Goal: Find contact information

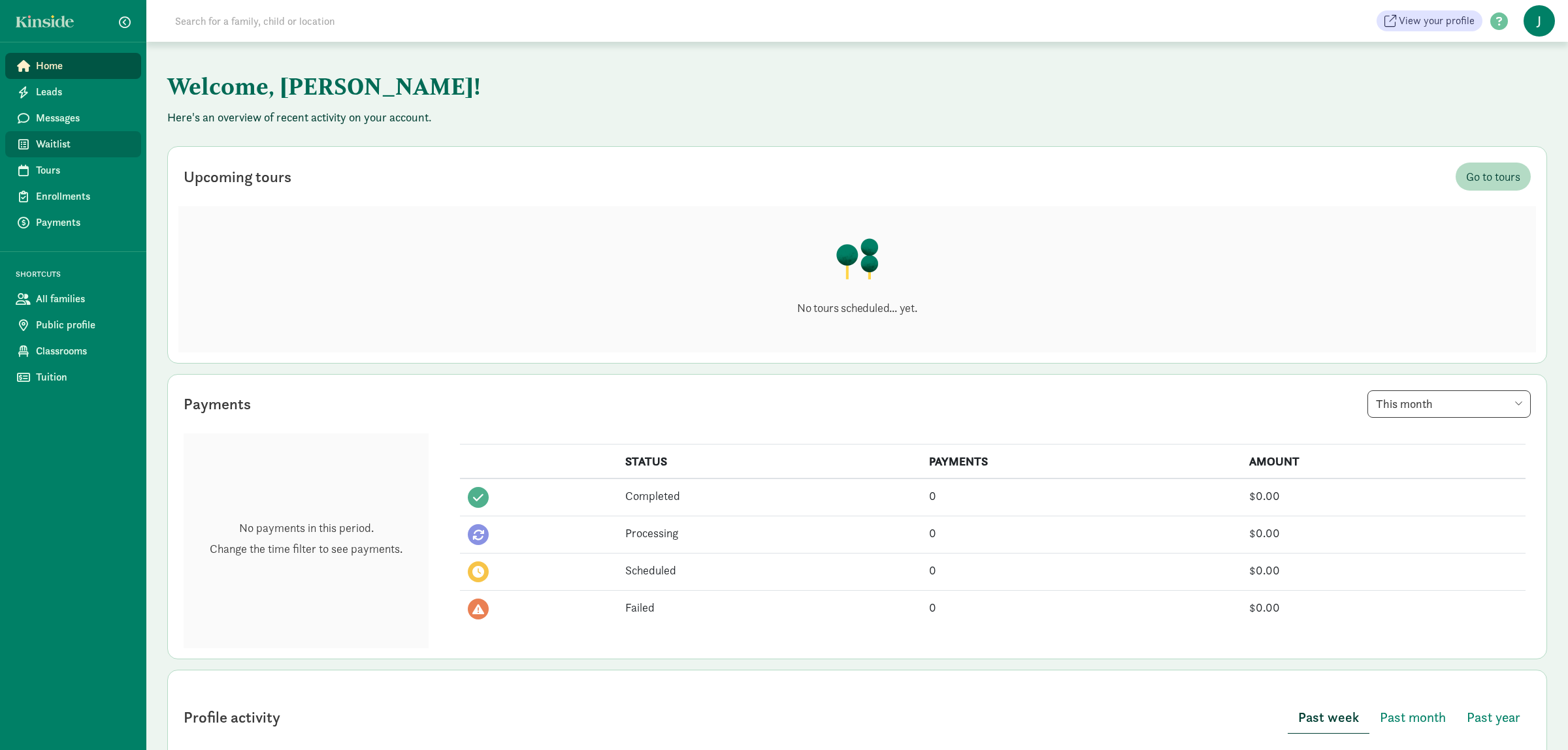
click at [103, 131] on link "Waitlist" at bounding box center [73, 144] width 136 height 26
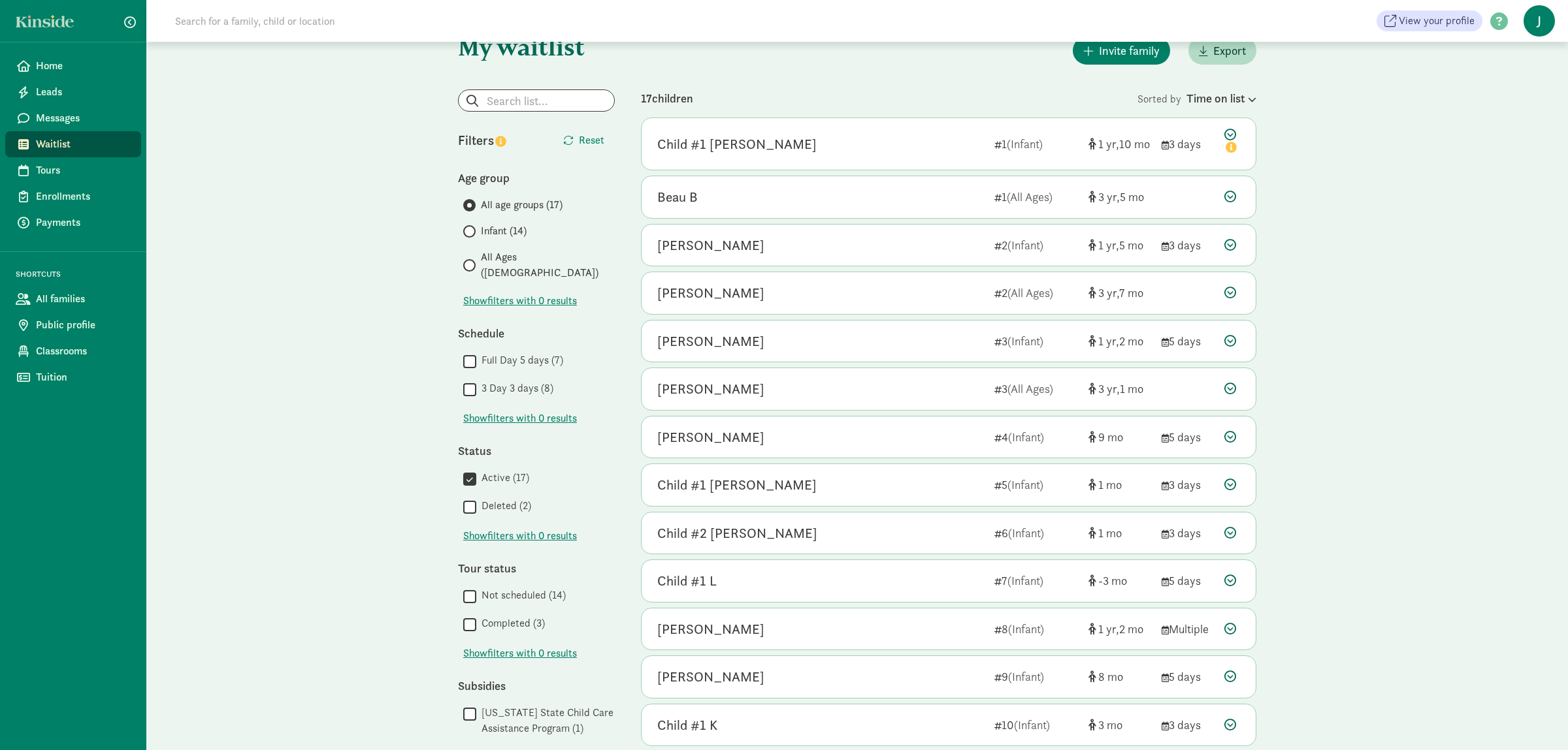
scroll to position [274, 0]
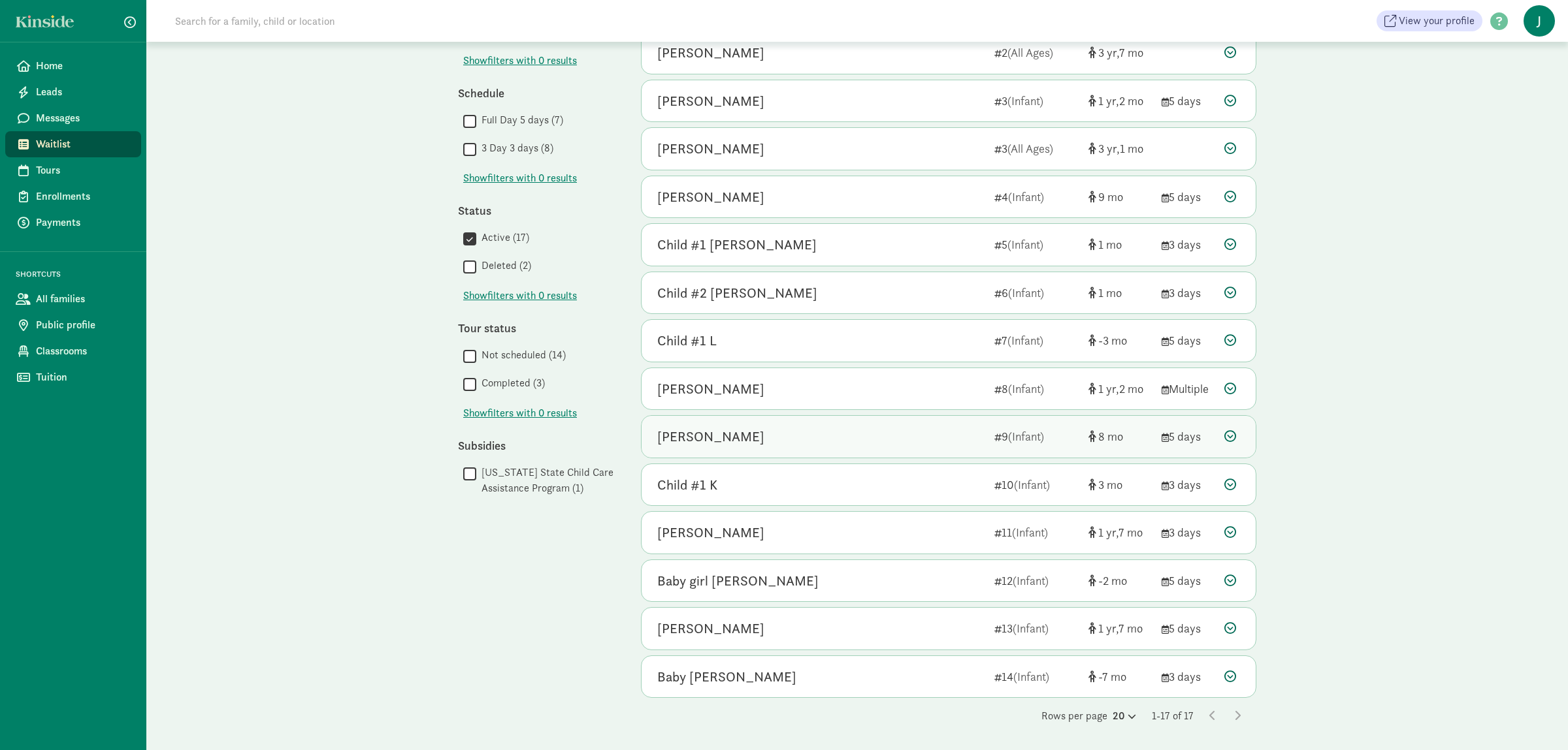
click at [778, 438] on div "[PERSON_NAME]" at bounding box center [821, 437] width 327 height 21
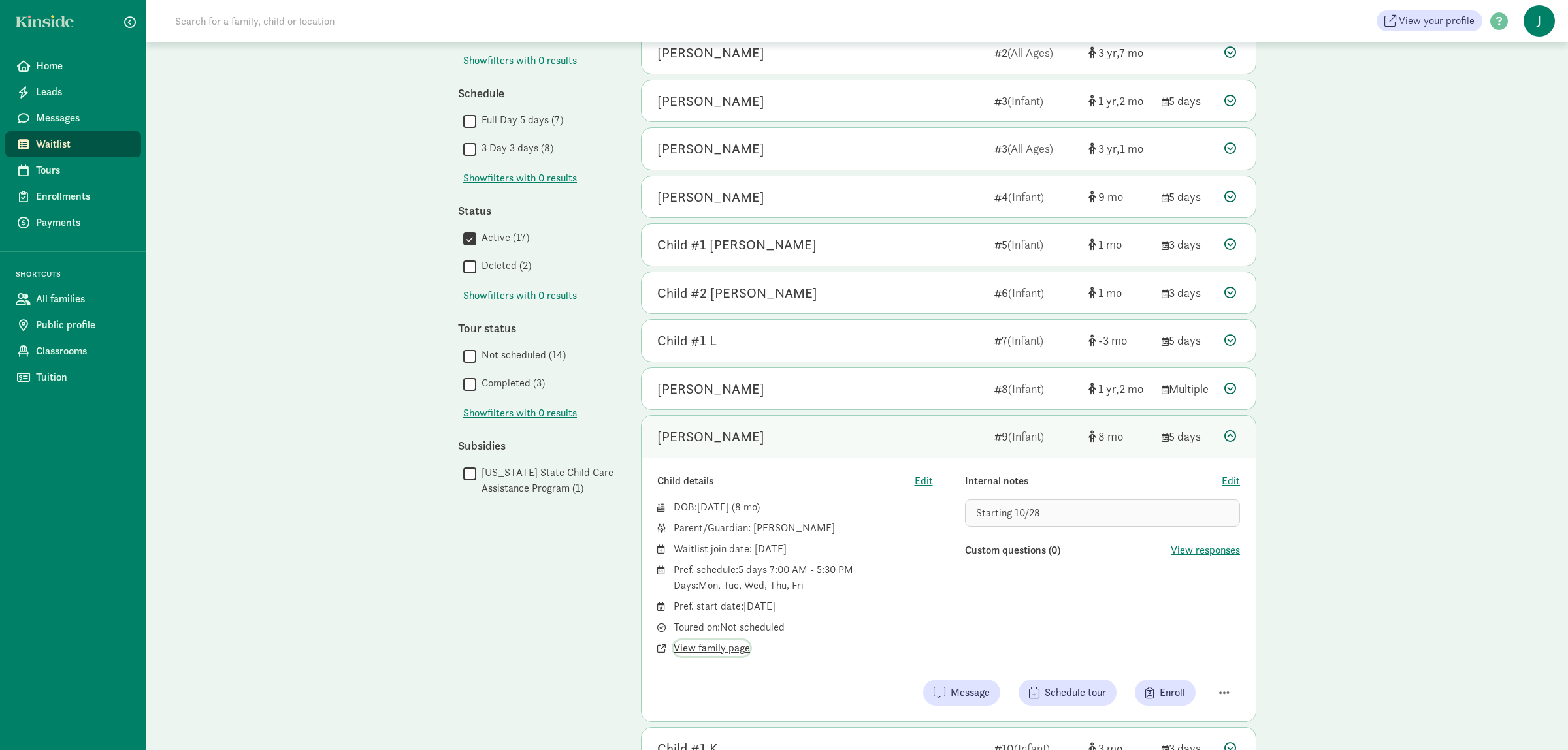
click at [737, 653] on span "View family page" at bounding box center [711, 648] width 76 height 16
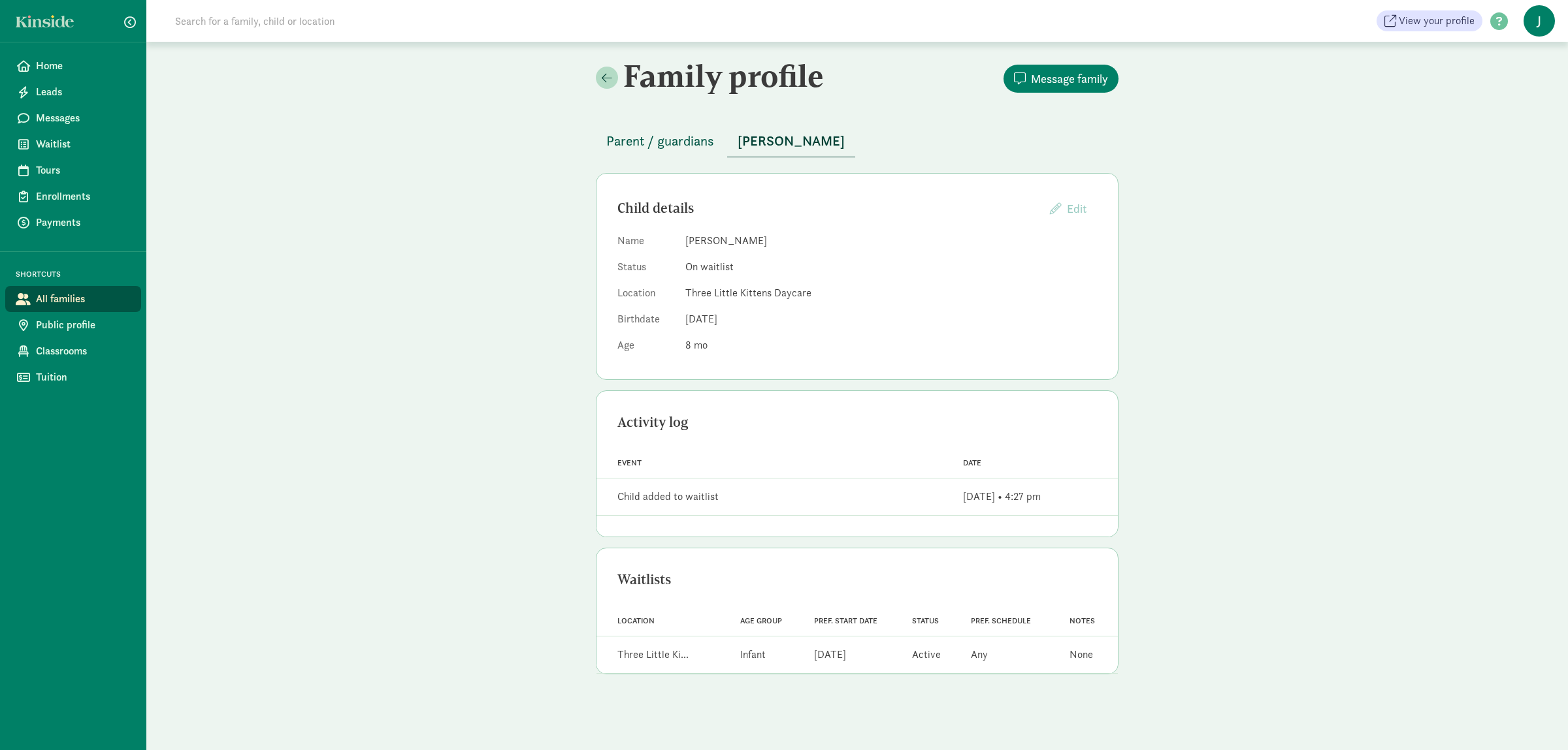
click at [686, 146] on span "Parent / guardians" at bounding box center [660, 141] width 108 height 21
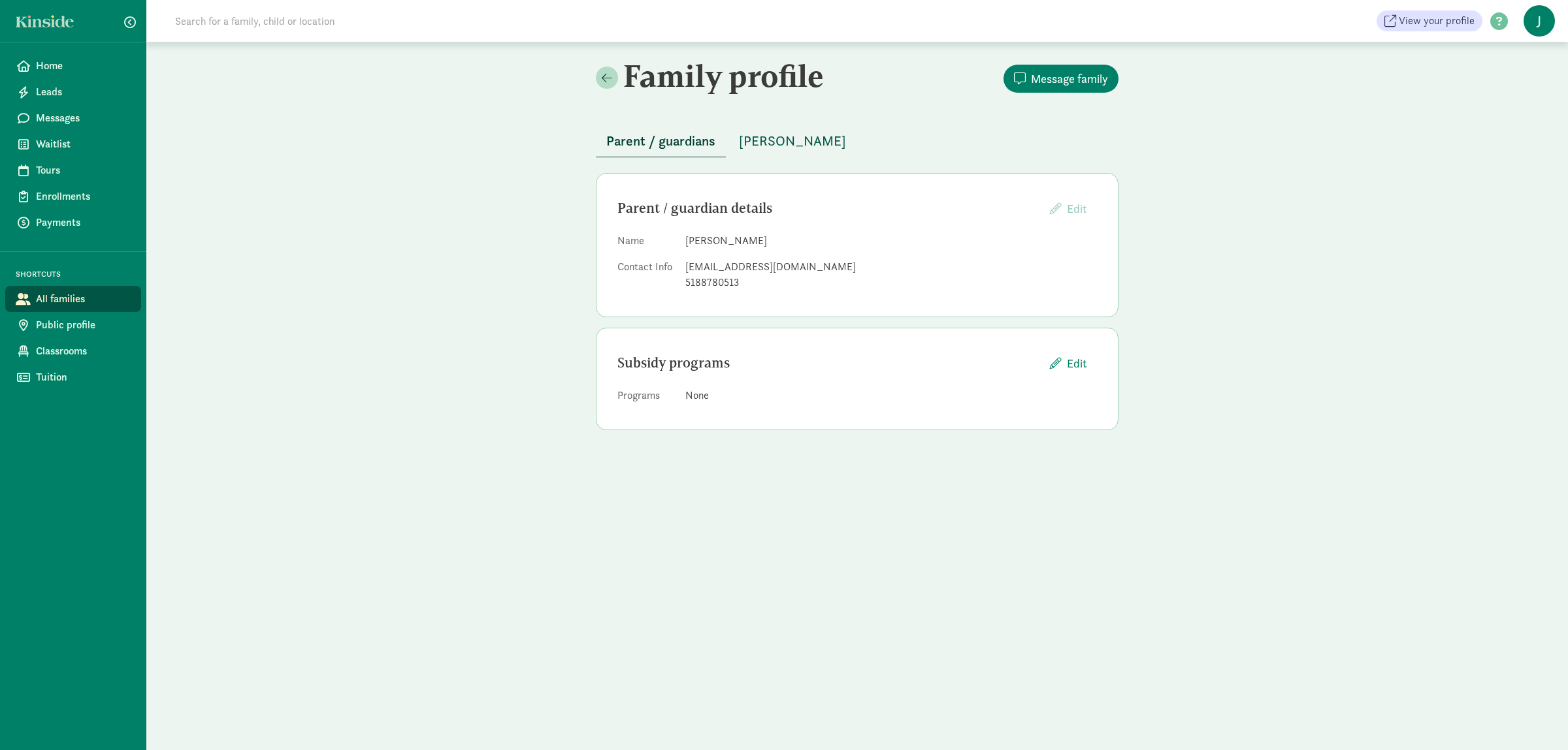
click at [750, 137] on span "[PERSON_NAME]" at bounding box center [793, 141] width 107 height 21
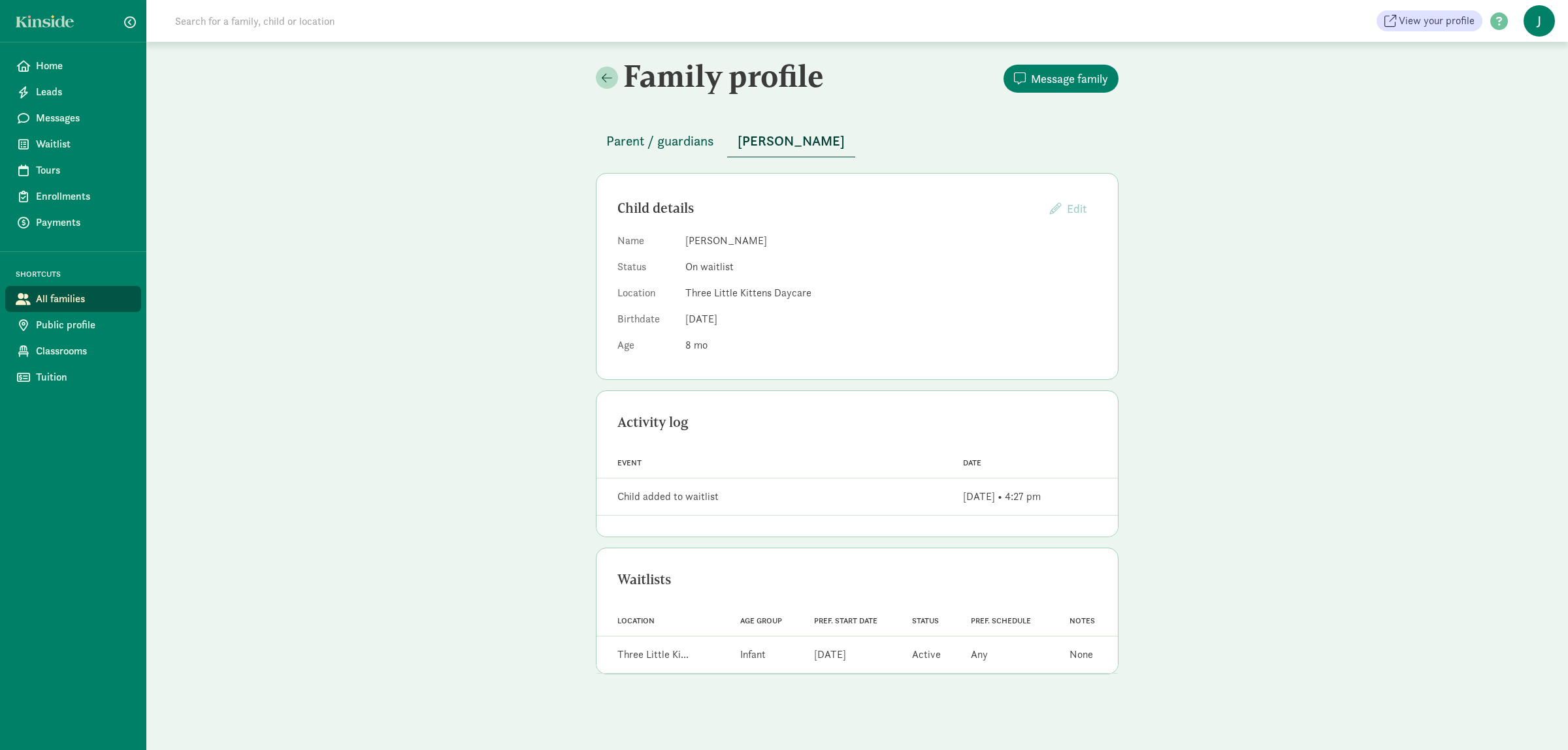
click at [648, 143] on span "Parent / guardians" at bounding box center [660, 141] width 108 height 21
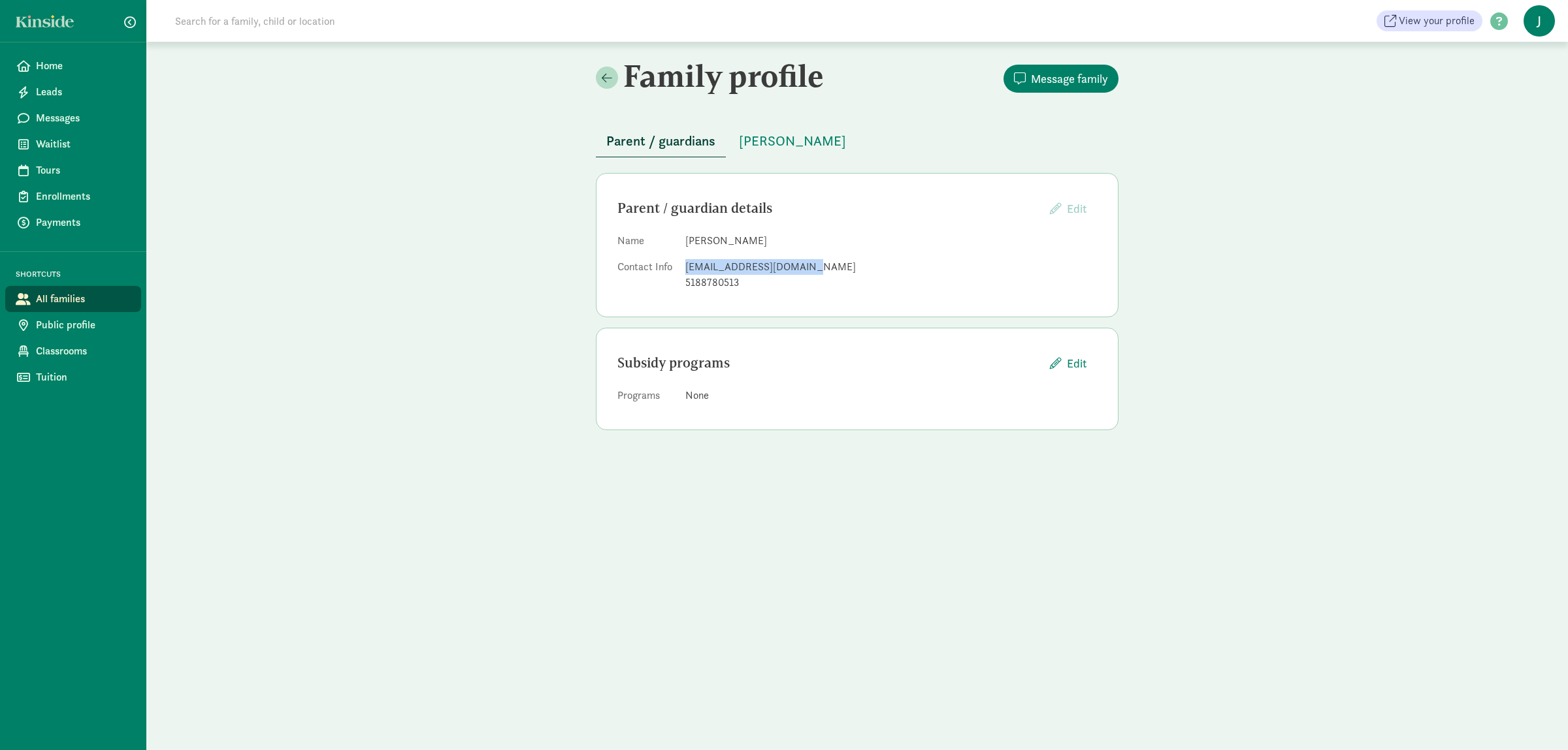
drag, startPoint x: 803, startPoint y: 268, endPoint x: 686, endPoint y: 267, distance: 117.0
click at [686, 268] on div "[EMAIL_ADDRESS][DOMAIN_NAME]" at bounding box center [891, 267] width 411 height 16
copy div "[EMAIL_ADDRESS][DOMAIN_NAME]"
click at [770, 140] on span "[PERSON_NAME]" at bounding box center [793, 141] width 107 height 21
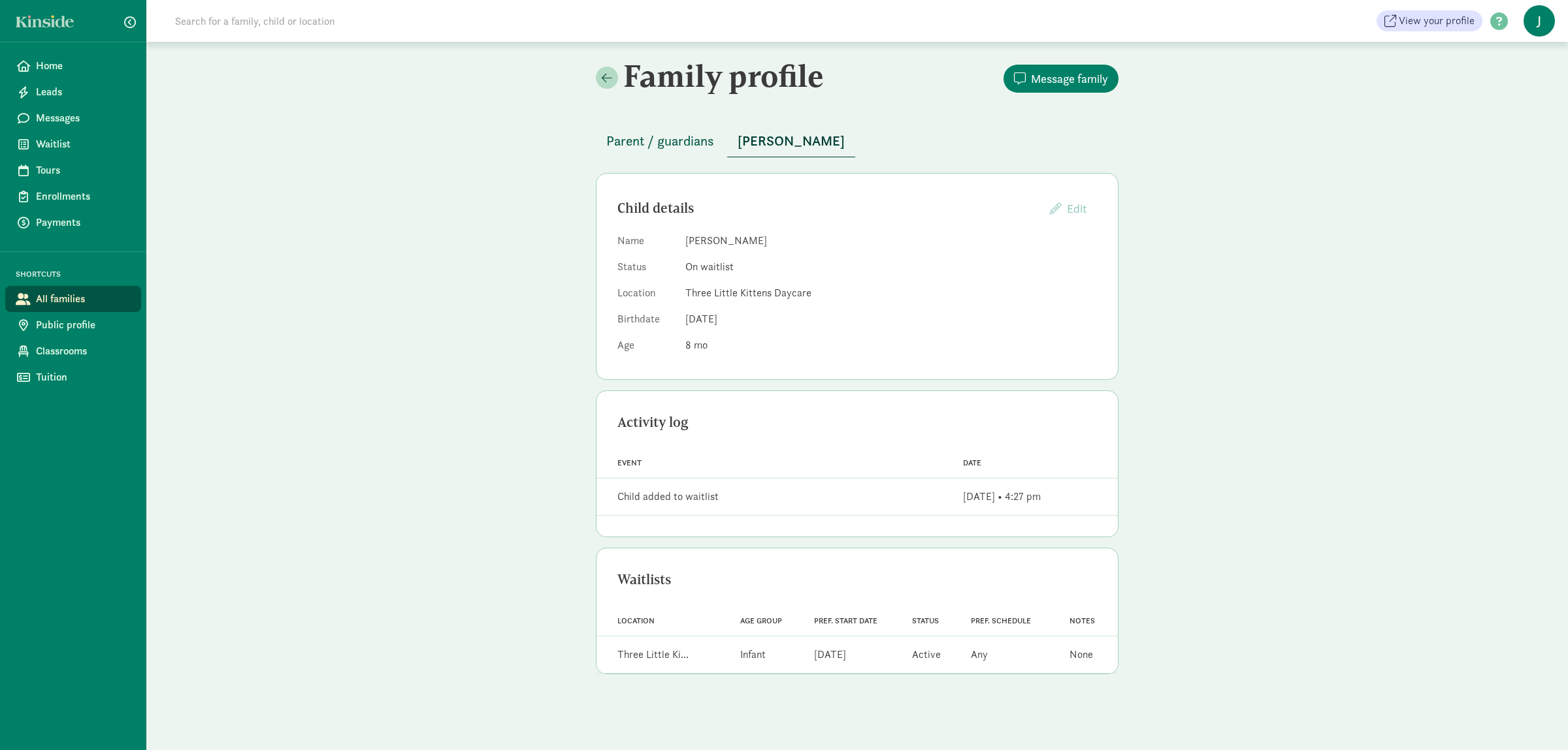
click at [679, 152] on button "Parent / guardians" at bounding box center [660, 141] width 128 height 32
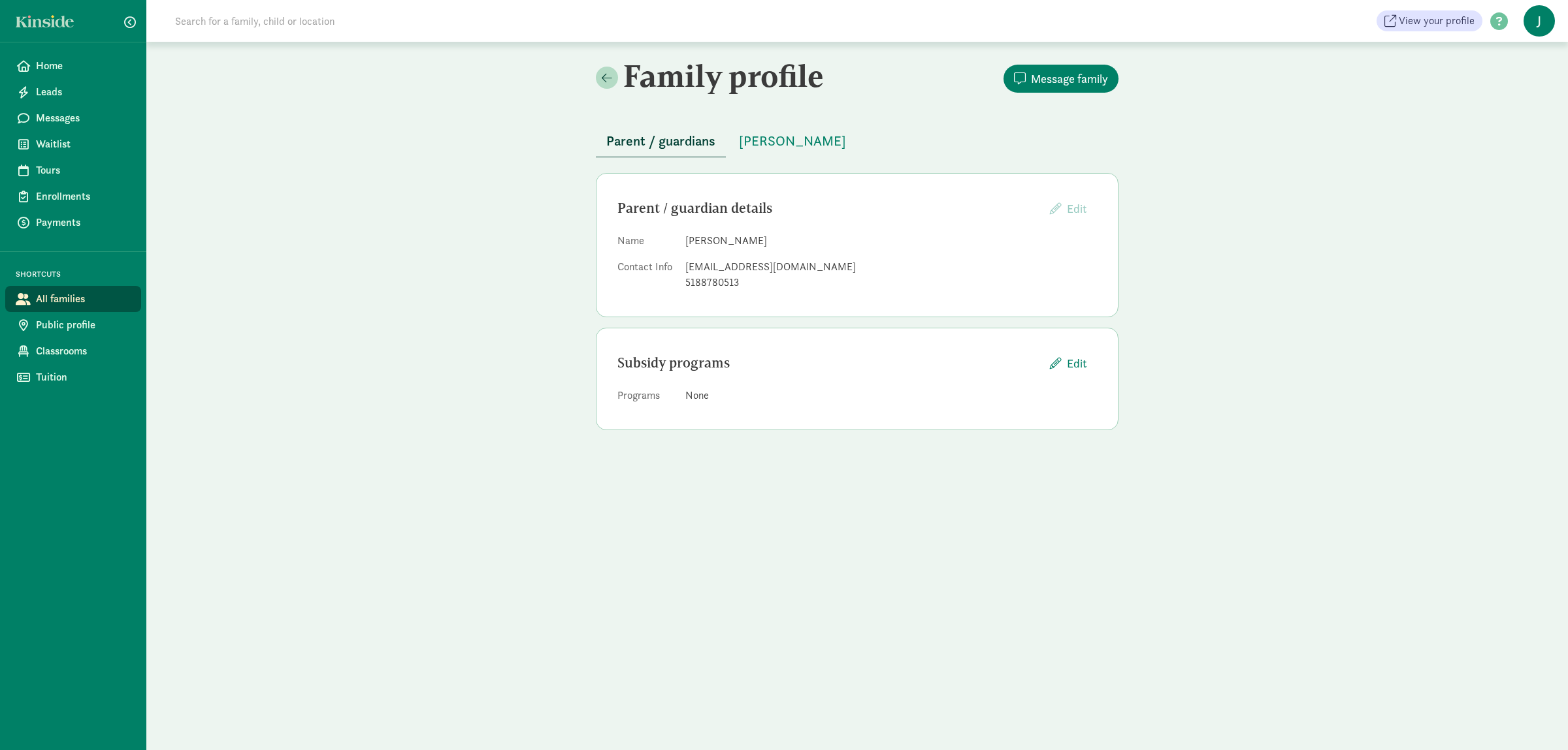
click at [740, 276] on div "5188780513" at bounding box center [891, 282] width 411 height 16
drag, startPoint x: 741, startPoint y: 281, endPoint x: 688, endPoint y: 287, distance: 53.3
click at [688, 287] on div "5188780513" at bounding box center [891, 282] width 411 height 16
copy div "5188780513"
